Goal: Download file/media

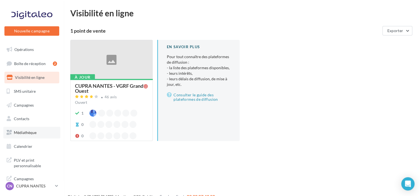
click at [32, 134] on span "Médiathèque" at bounding box center [25, 132] width 23 height 5
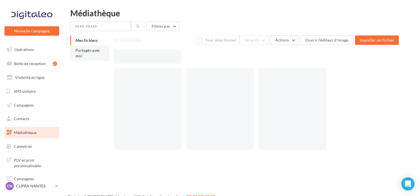
click at [91, 52] on span "Partagés avec moi" at bounding box center [88, 53] width 25 height 10
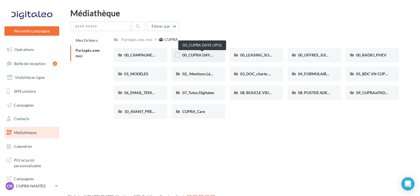
click at [196, 54] on span "00_CUPRA DAYS (JPO)" at bounding box center [202, 55] width 40 height 5
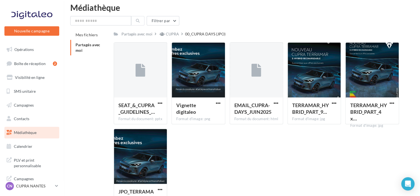
scroll to position [6, 0]
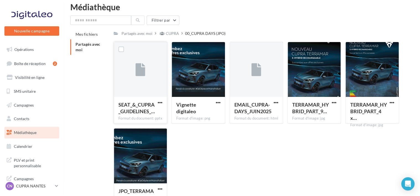
click at [159, 105] on button "button" at bounding box center [160, 103] width 7 height 6
click at [141, 112] on button "Télécharger" at bounding box center [135, 113] width 55 height 14
click at [276, 103] on span "button" at bounding box center [276, 102] width 5 height 5
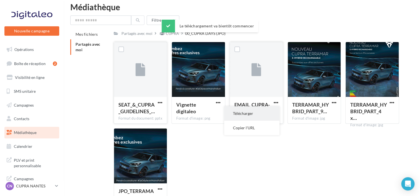
click at [256, 114] on button "Télécharger" at bounding box center [251, 113] width 55 height 14
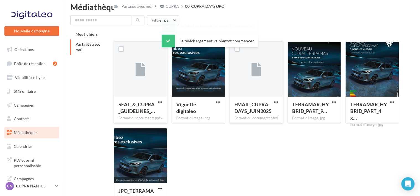
scroll to position [48, 0]
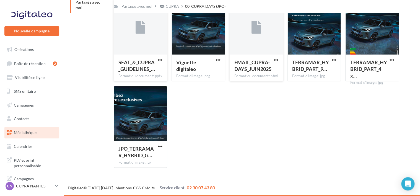
click at [228, 108] on div "SEAT_&_CUPRA_GUIDELINES_… Format du document: pptx SEAT_&_CUPRA_GUIDELINES_JPO_…" at bounding box center [259, 85] width 290 height 173
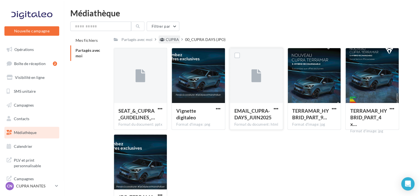
click at [170, 39] on div "CUPRA" at bounding box center [172, 40] width 13 height 6
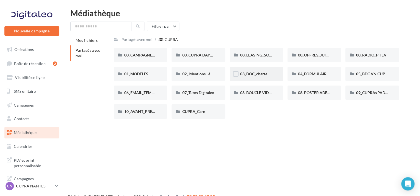
click at [260, 73] on span "03_DOC_charte graphique et GUIDELINES" at bounding box center [276, 73] width 73 height 5
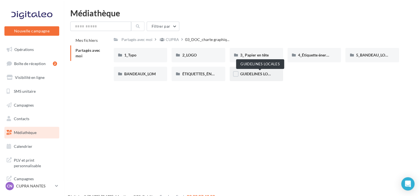
click at [258, 73] on span "GUIDELINES LOCALES" at bounding box center [259, 73] width 39 height 5
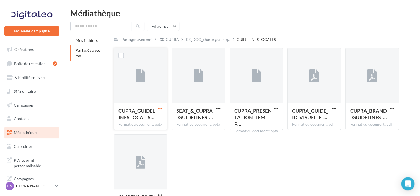
click at [159, 109] on span "button" at bounding box center [160, 108] width 5 height 5
click at [138, 120] on button "Télécharger" at bounding box center [135, 119] width 55 height 14
click at [246, 153] on div "CUPRA_GUIDELINES LOCAL_S… Format du document: pptx CUPRA_GUIDELINES LOCAL_SOME_…" at bounding box center [259, 134] width 290 height 173
click at [74, 86] on div "Mes fichiers Partagés avec moi Partagés avec moi CUPRA 03_DOC_charte graphiq...…" at bounding box center [244, 127] width 348 height 185
click at [170, 40] on div "CUPRA" at bounding box center [172, 40] width 13 height 6
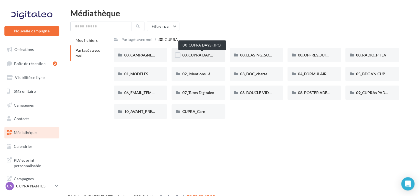
click at [208, 56] on span "00_CUPRA DAYS (JPO)" at bounding box center [202, 55] width 40 height 5
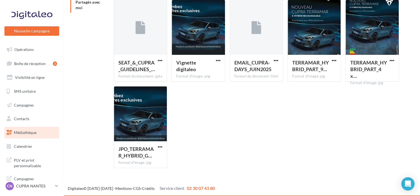
scroll to position [15, 0]
